Goal: Task Accomplishment & Management: Use online tool/utility

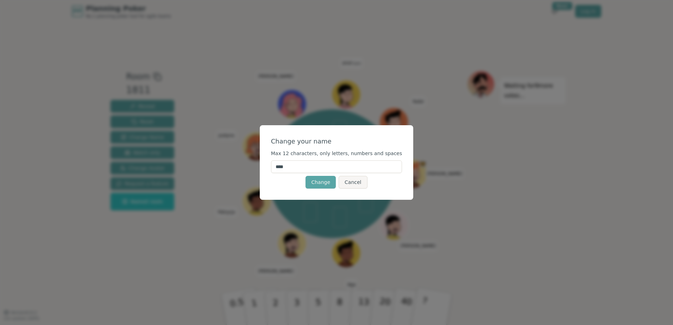
click at [330, 166] on input "****" at bounding box center [336, 166] width 131 height 13
type input "*****"
click at [358, 141] on div "Change your name" at bounding box center [336, 142] width 131 height 10
click at [332, 183] on button "Change" at bounding box center [320, 182] width 30 height 13
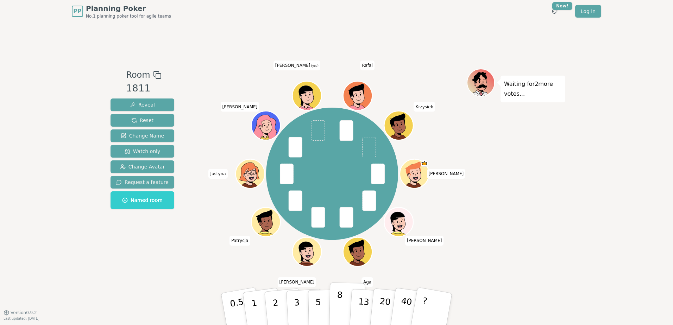
click at [334, 300] on button "8" at bounding box center [347, 309] width 36 height 53
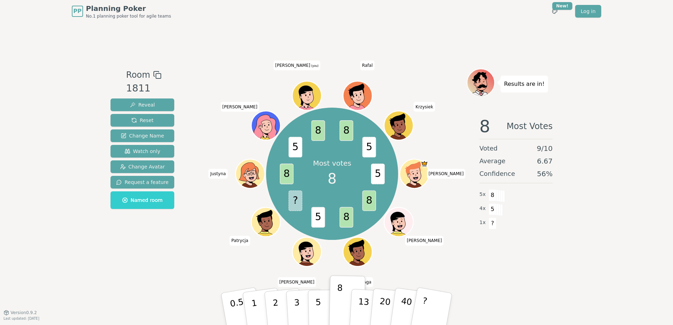
click at [506, 237] on div "8 Most Votes Voted 9 / 10 Average 6.67 Confidence 56 % 5 x 8 4 x 5 1 x ?" at bounding box center [516, 181] width 99 height 141
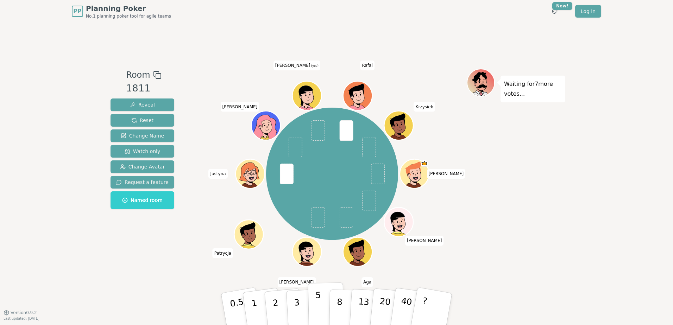
click at [322, 296] on button "5" at bounding box center [326, 309] width 36 height 53
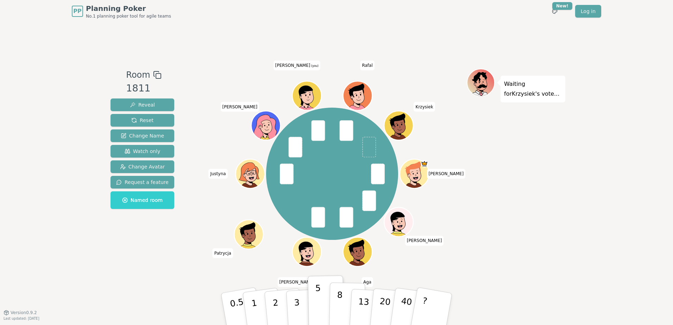
click at [343, 299] on button "8" at bounding box center [347, 309] width 36 height 53
click at [325, 299] on button "5" at bounding box center [326, 309] width 36 height 53
click at [301, 305] on button "3" at bounding box center [305, 309] width 38 height 55
click at [303, 290] on button "3" at bounding box center [305, 309] width 38 height 55
